Goal: Transaction & Acquisition: Purchase product/service

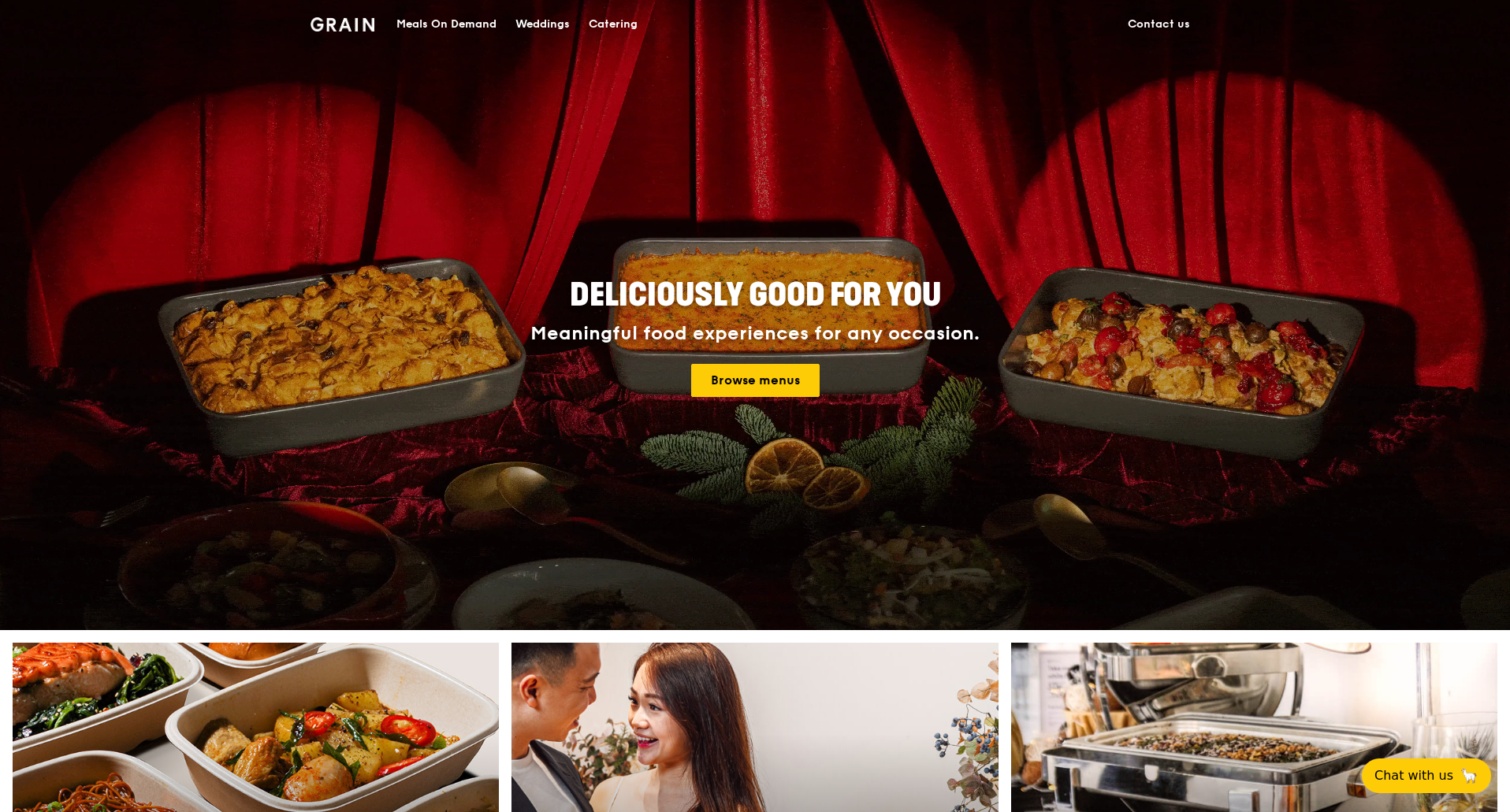
click at [483, 18] on div "Meals On Demand" at bounding box center [446, 24] width 100 height 47
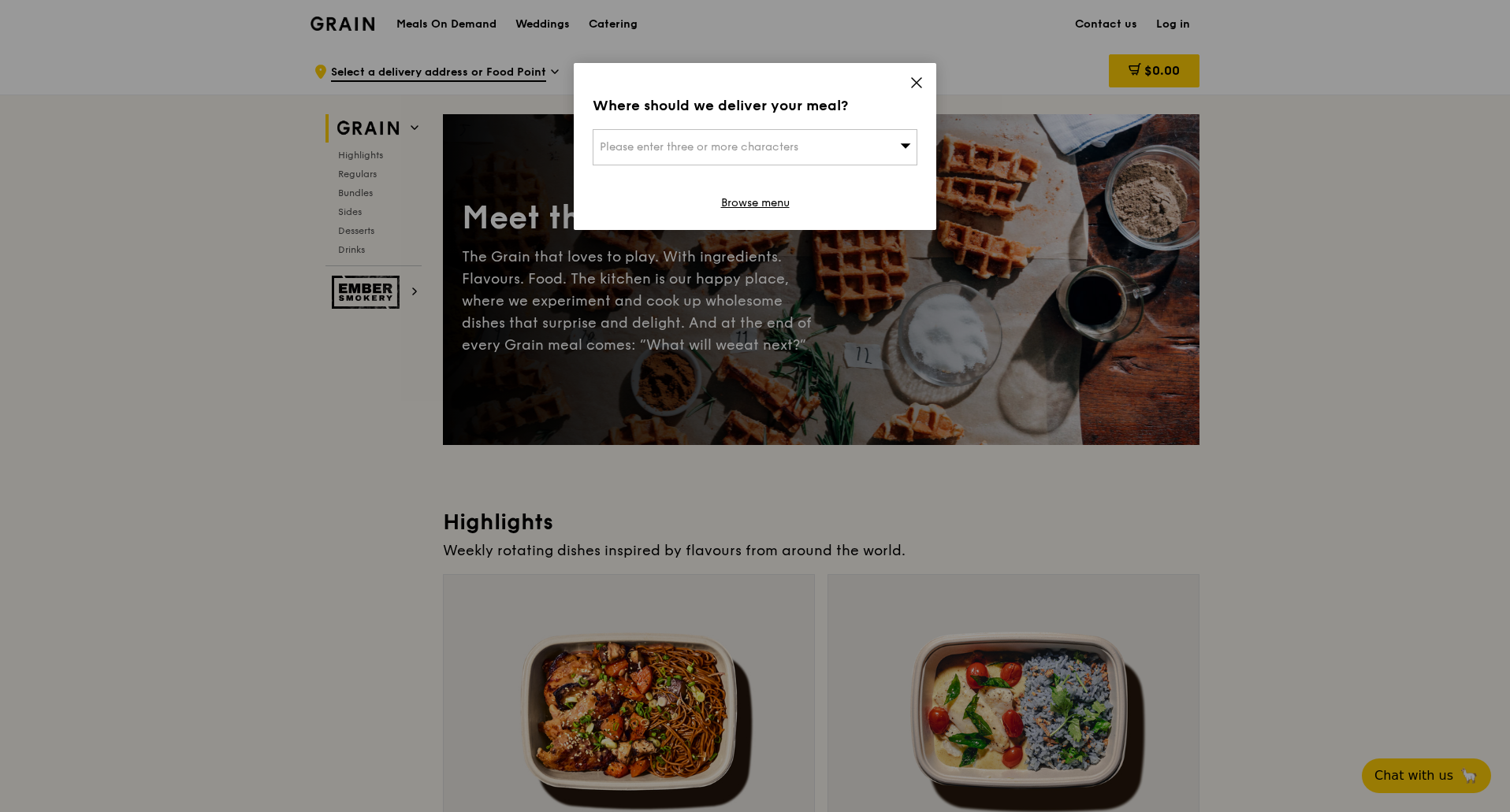
click at [871, 143] on div "Please enter three or more characters" at bounding box center [755, 147] width 324 height 36
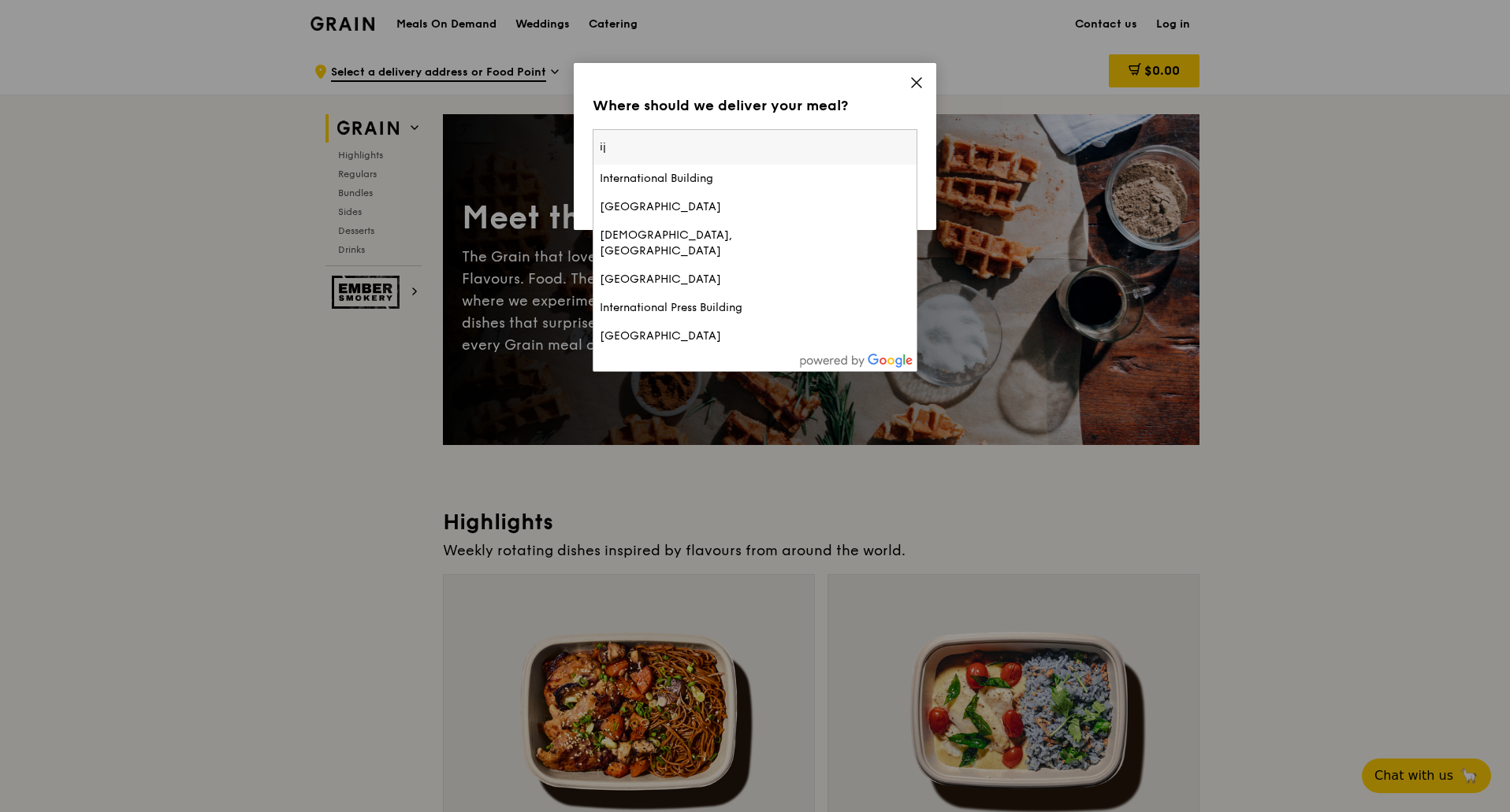
type input "i"
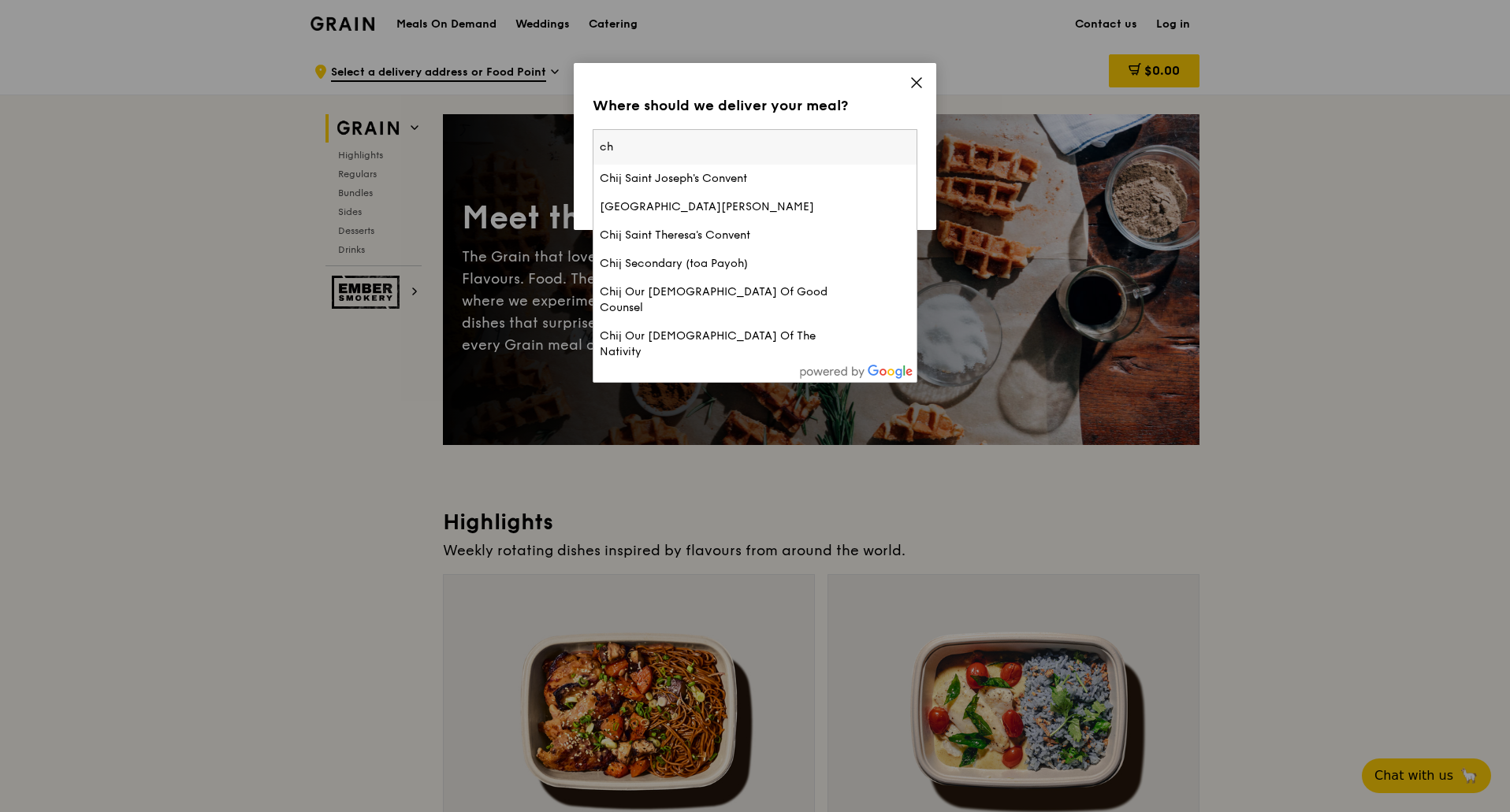
type input "c"
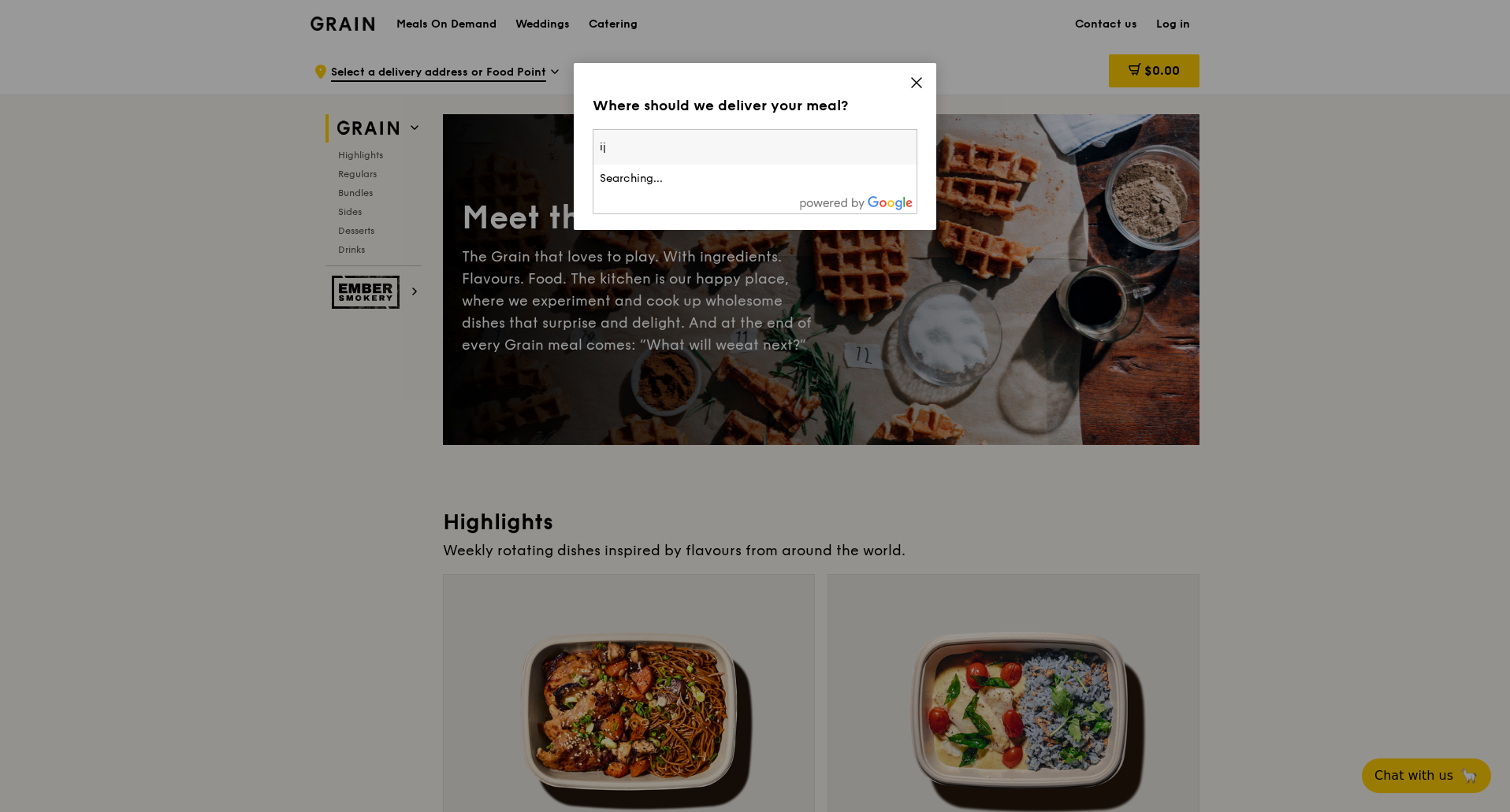
type input "i"
paste input "560641"
type input "560641"
click at [702, 168] on li "[STREET_ADDRESS] 560641" at bounding box center [755, 178] width 324 height 28
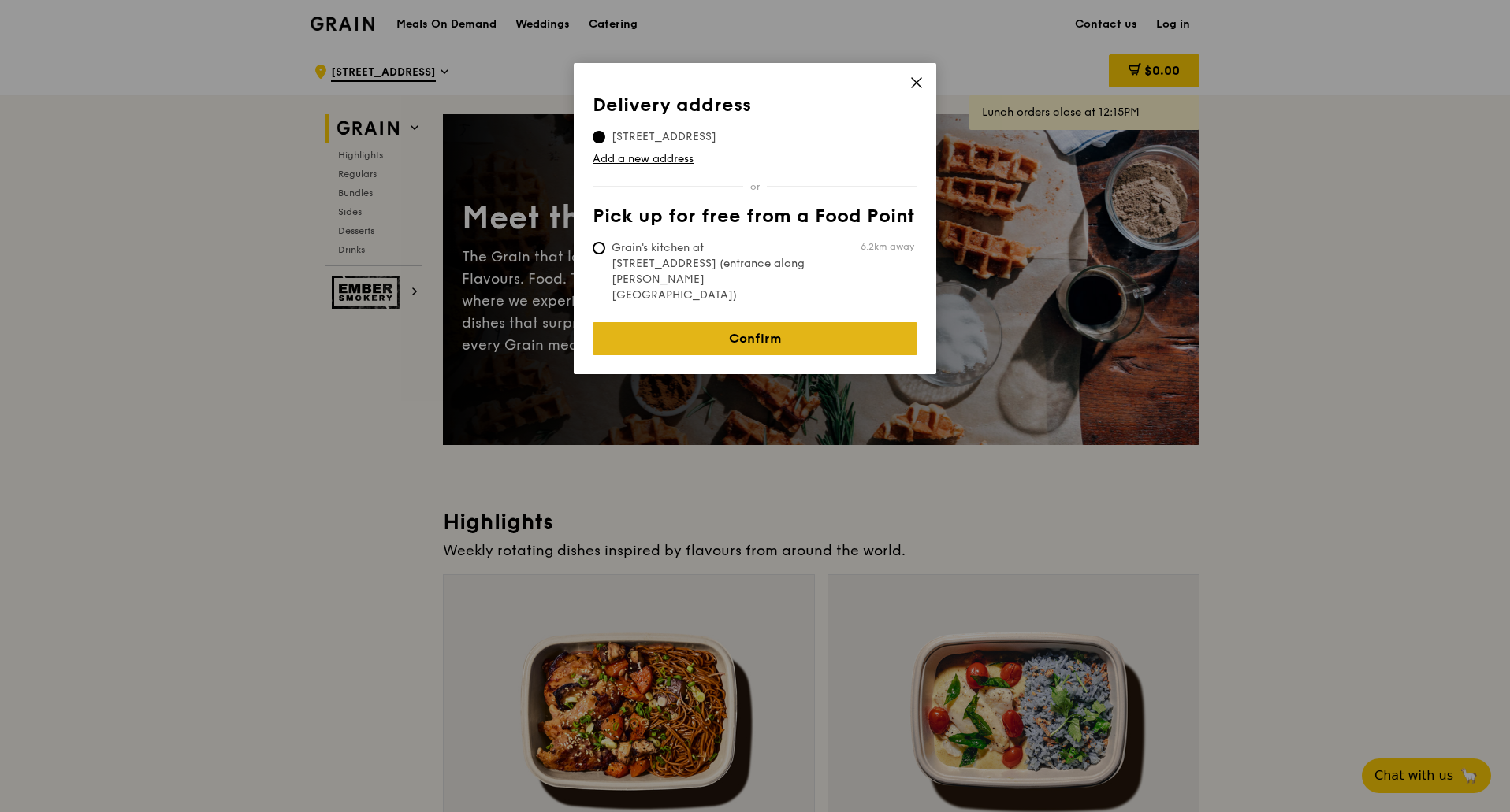
click at [776, 322] on link "Confirm" at bounding box center [755, 339] width 324 height 33
